Goal: Navigation & Orientation: Find specific page/section

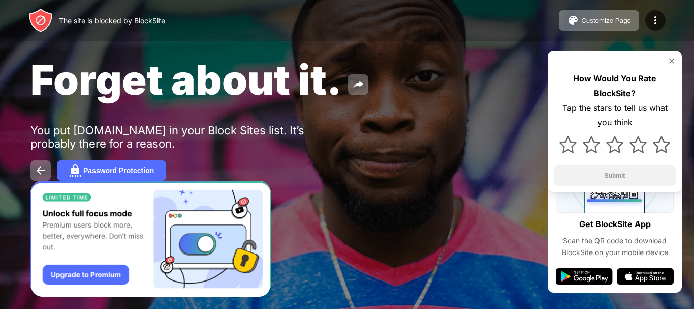
drag, startPoint x: 342, startPoint y: 0, endPoint x: 490, endPoint y: 58, distance: 158.4
click at [490, 58] on div "Forget about it." at bounding box center [284, 79] width 507 height 49
